Goal: Check status: Check status

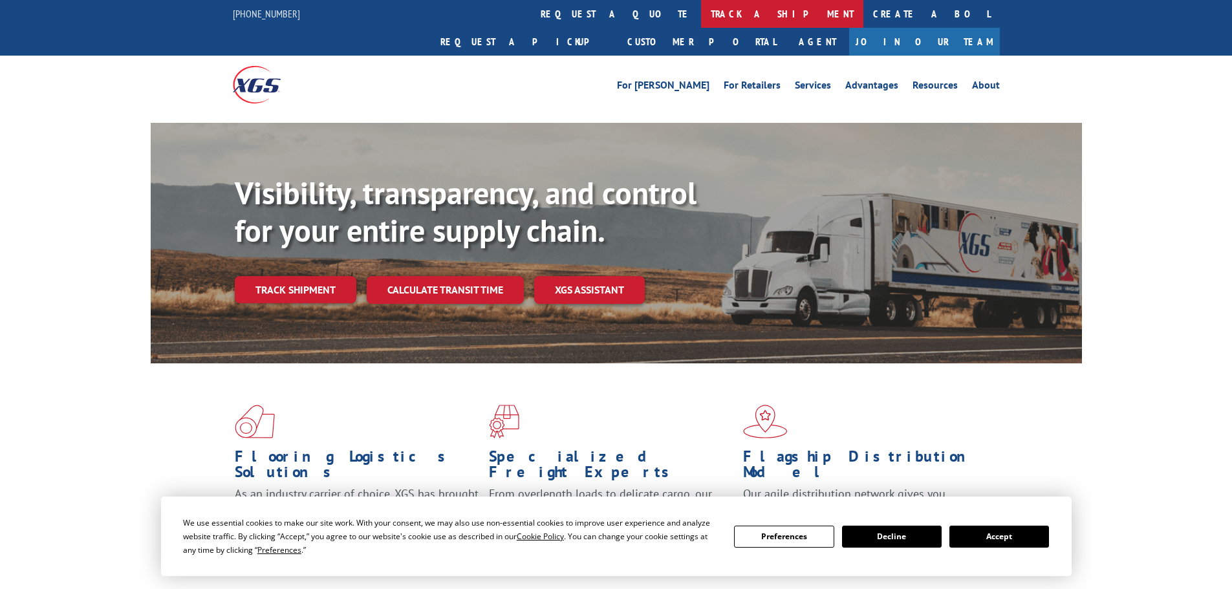
click at [701, 21] on link "track a shipment" at bounding box center [782, 14] width 162 height 28
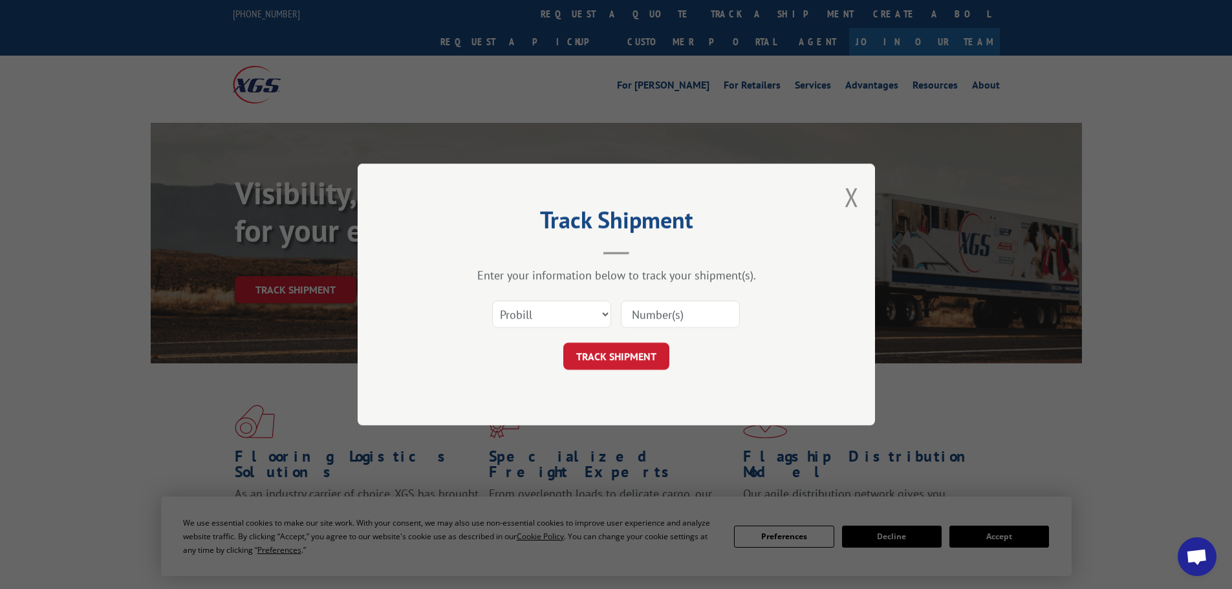
paste input "5443276"
type input "5443276"
click at [621, 358] on button "TRACK SHIPMENT" at bounding box center [616, 356] width 106 height 27
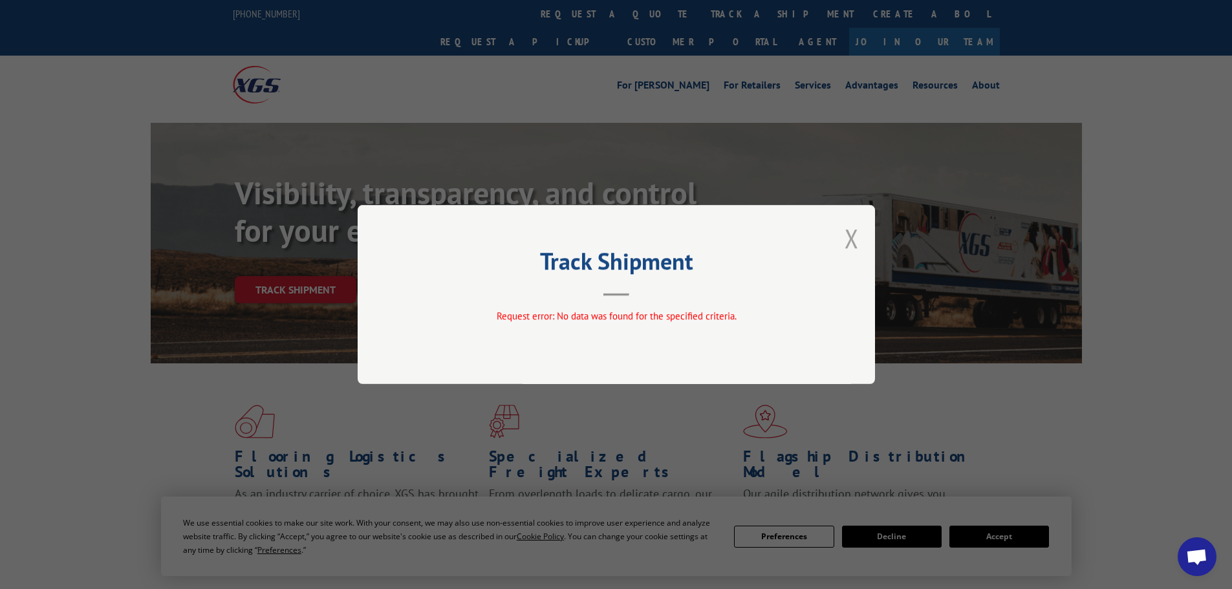
click at [855, 239] on button "Close modal" at bounding box center [852, 238] width 14 height 34
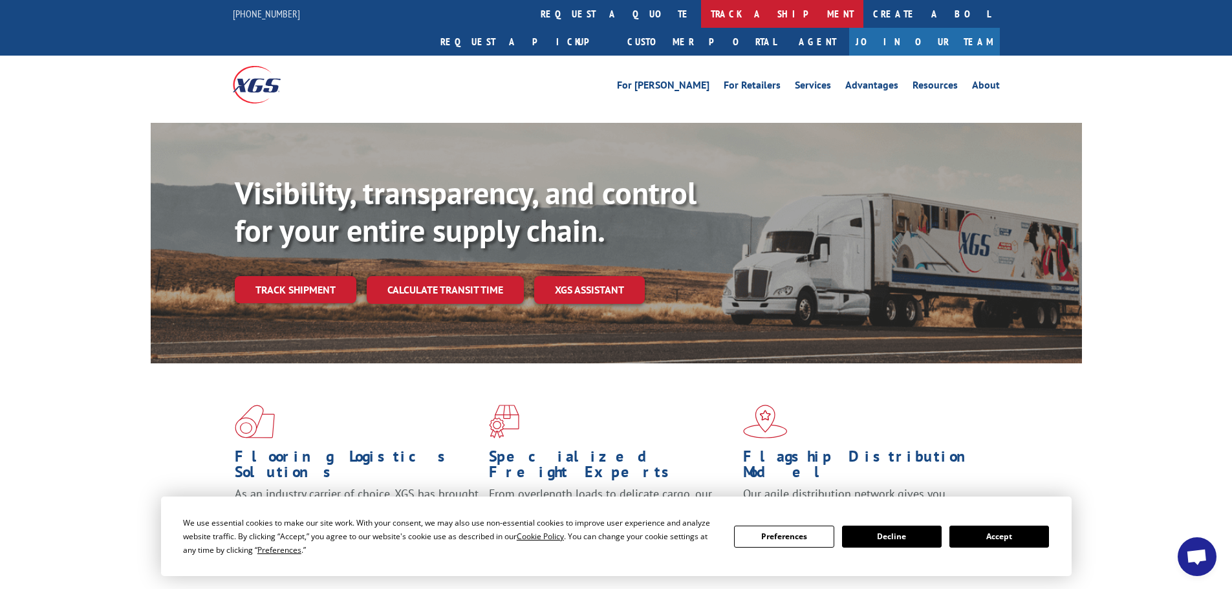
click at [701, 10] on link "track a shipment" at bounding box center [782, 14] width 162 height 28
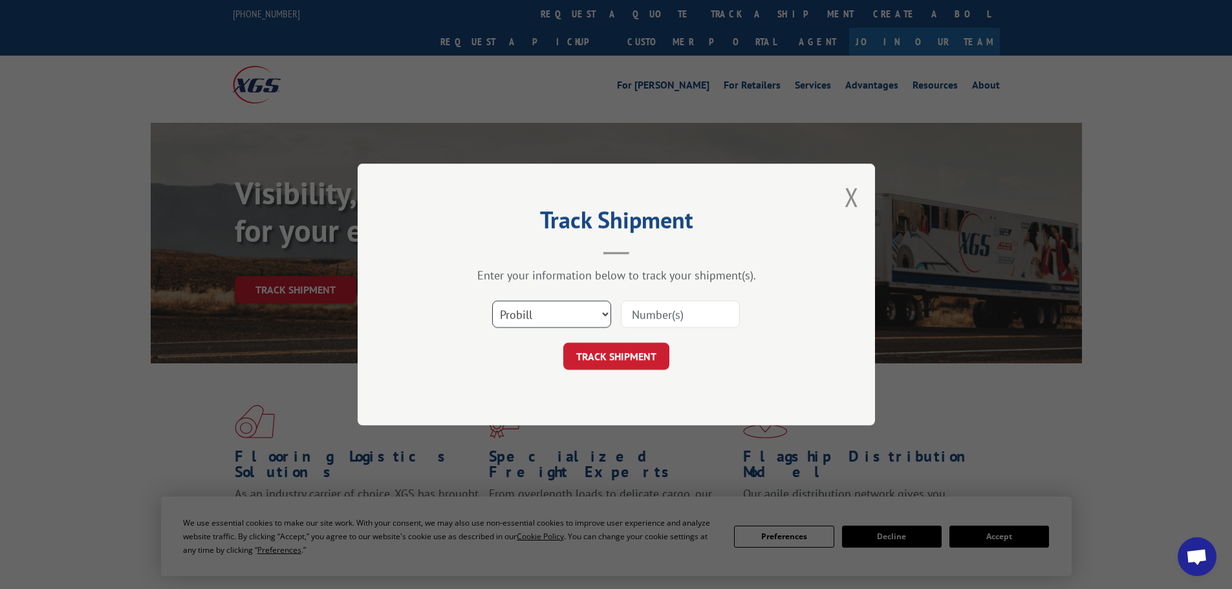
click at [596, 316] on select "Select category... Probill BOL PO" at bounding box center [551, 314] width 119 height 27
select select "po"
click at [492, 301] on select "Select category... Probill BOL PO" at bounding box center [551, 314] width 119 height 27
paste input "37545747"
type input "37545747"
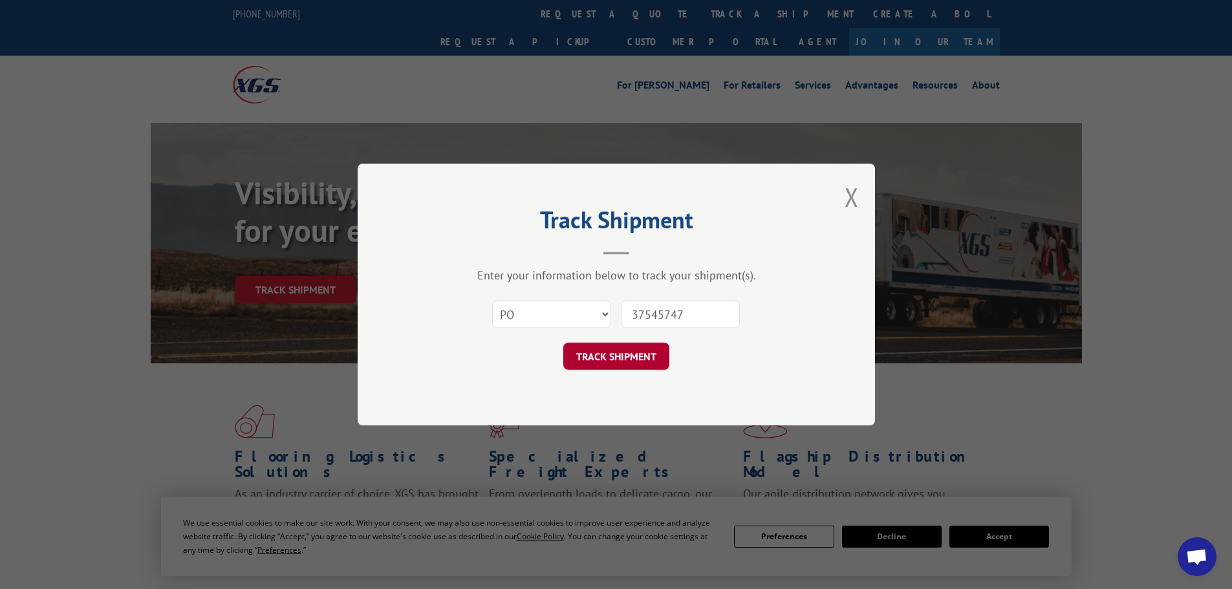
click at [642, 362] on button "TRACK SHIPMENT" at bounding box center [616, 356] width 106 height 27
